Goal: Answer question/provide support

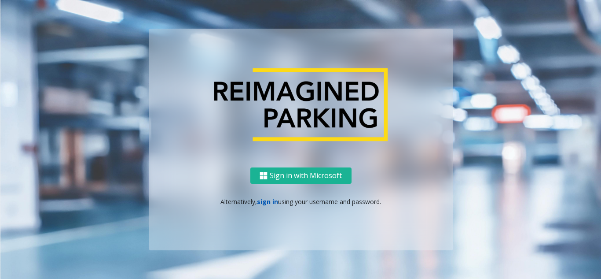
click at [262, 201] on link "sign in" at bounding box center [267, 201] width 21 height 8
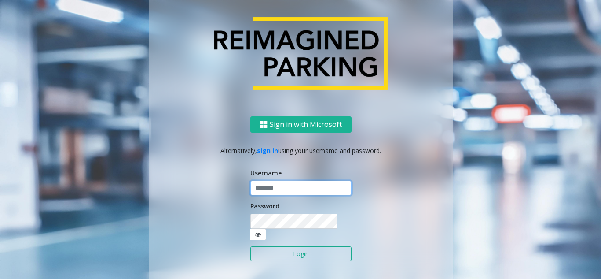
click at [270, 195] on input "text" at bounding box center [301, 188] width 101 height 15
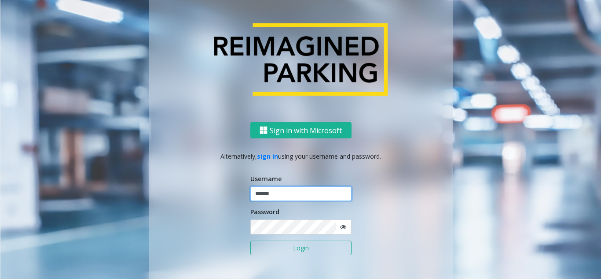
type input "******"
click at [251, 240] on button "Login" at bounding box center [301, 247] width 101 height 15
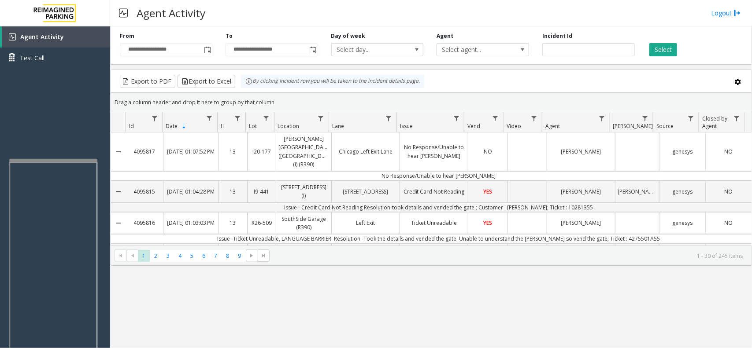
click at [56, 161] on div at bounding box center [53, 161] width 88 height 4
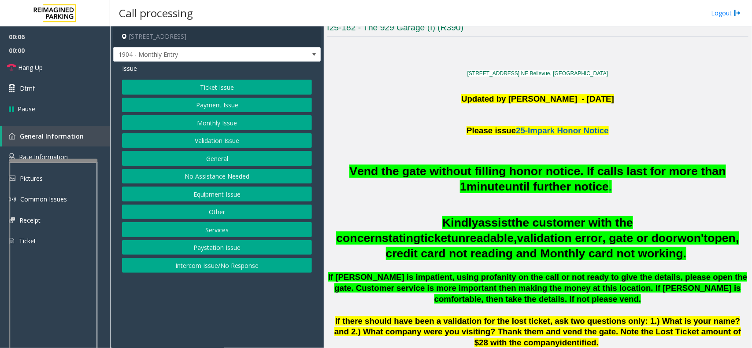
scroll to position [220, 0]
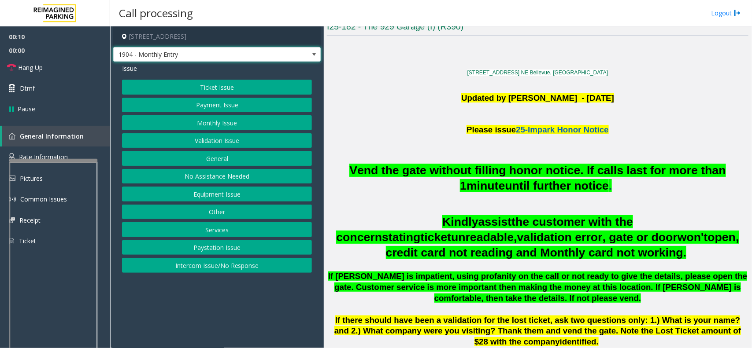
click at [313, 55] on span at bounding box center [313, 54] width 7 height 7
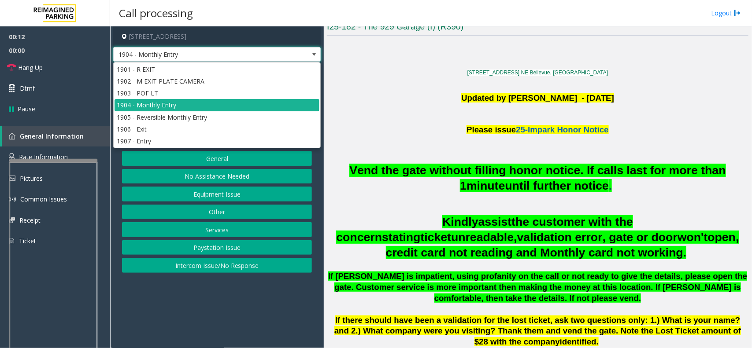
click at [313, 55] on span at bounding box center [313, 54] width 7 height 7
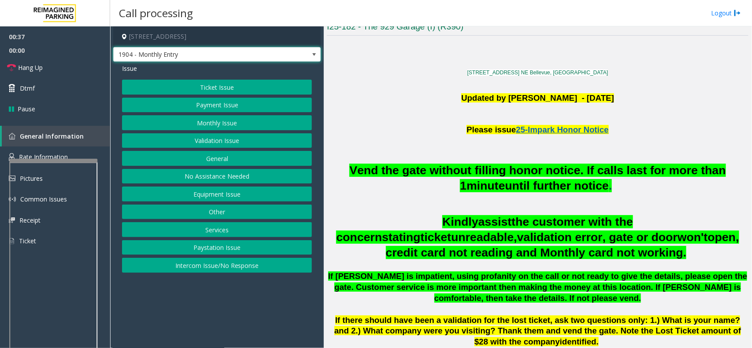
click at [306, 55] on span "1904 - Monthly Entry" at bounding box center [216, 54] width 207 height 15
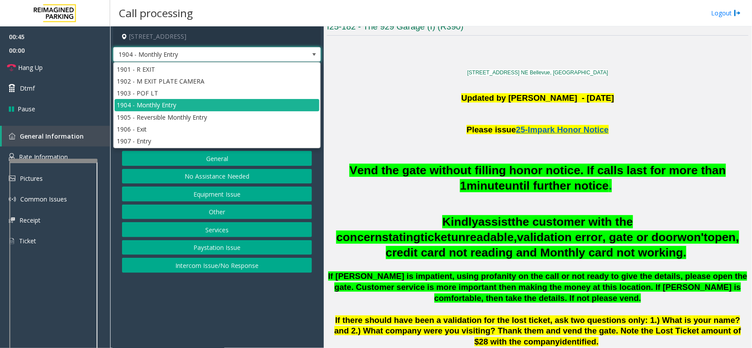
click at [311, 55] on span at bounding box center [313, 54] width 7 height 7
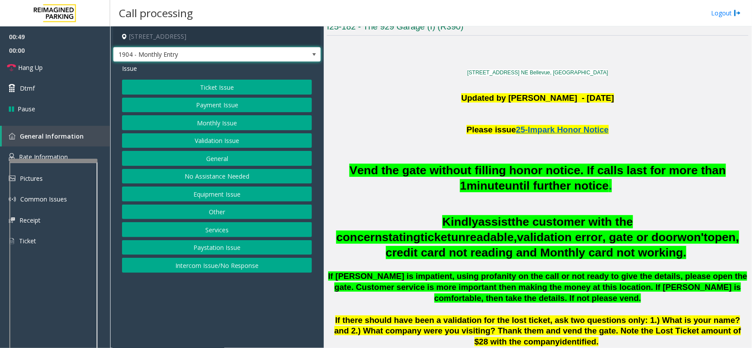
click at [214, 232] on button "Services" at bounding box center [217, 229] width 190 height 15
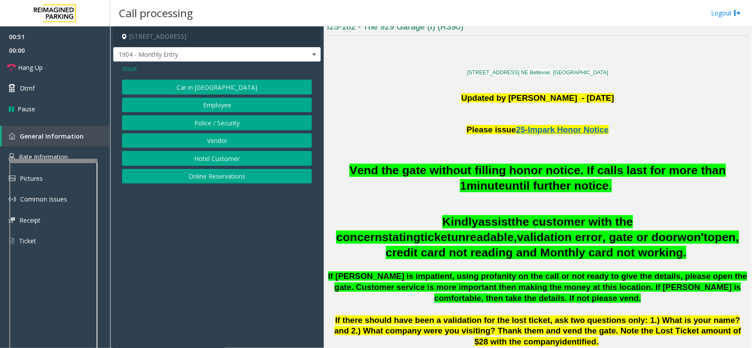
click at [127, 66] on span "Issue" at bounding box center [129, 68] width 15 height 9
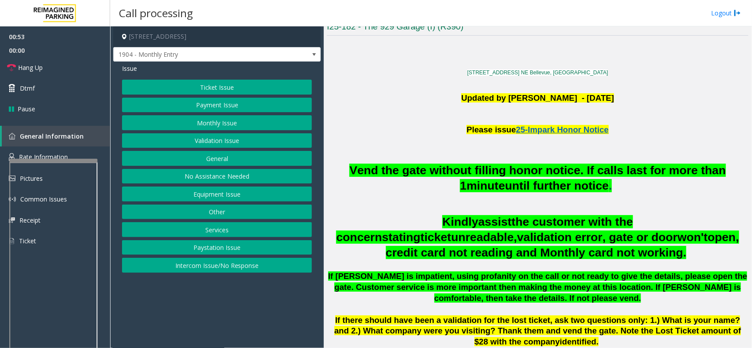
click at [220, 214] on button "Other" at bounding box center [217, 212] width 190 height 15
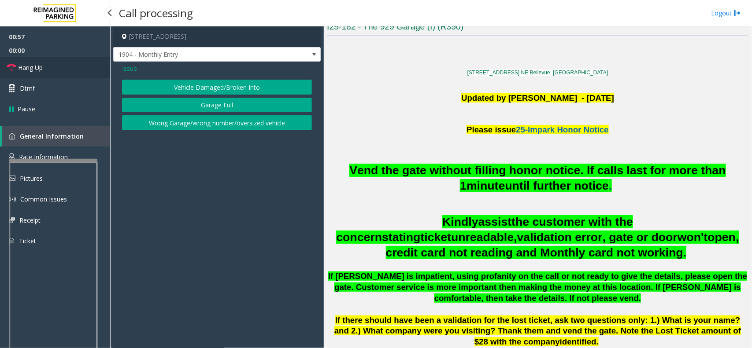
click at [36, 74] on link "Hang Up" at bounding box center [55, 67] width 110 height 21
click at [166, 125] on button "Wrong Garage/wrong number/oversized vehicle" at bounding box center [217, 122] width 190 height 15
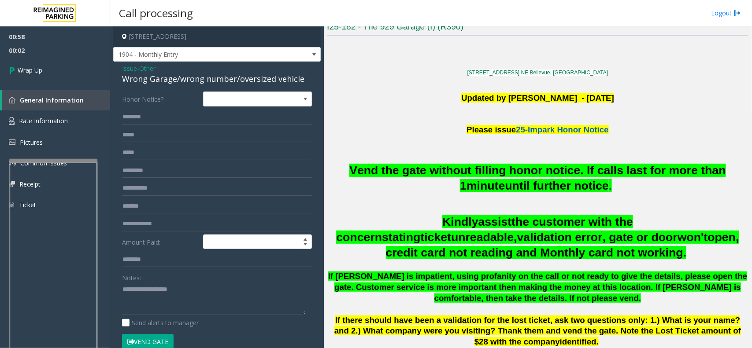
click at [175, 81] on div "Wrong Garage/wrong number/oversized vehicle" at bounding box center [217, 79] width 190 height 12
click at [171, 278] on textarea at bounding box center [213, 299] width 183 height 33
type textarea "**********"
click at [38, 76] on link "Wrap Up" at bounding box center [55, 70] width 110 height 26
